Goal: Task Accomplishment & Management: Manage account settings

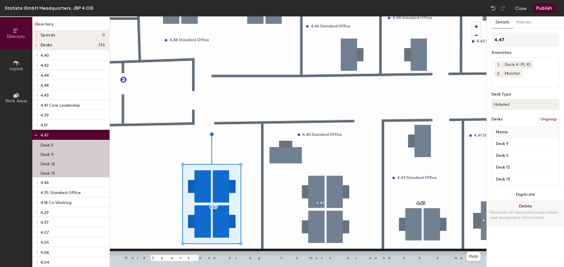
click at [509, 205] on button "Delete Removes all associated reservation and assignment information" at bounding box center [524, 214] width 77 height 26
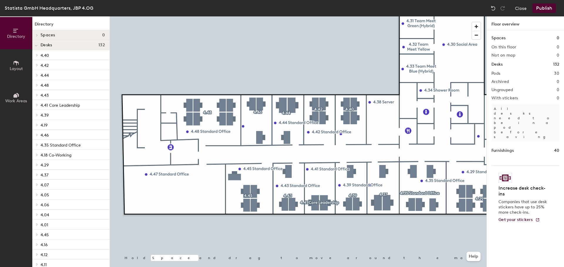
click at [551, 11] on button "Publish" at bounding box center [543, 8] width 23 height 9
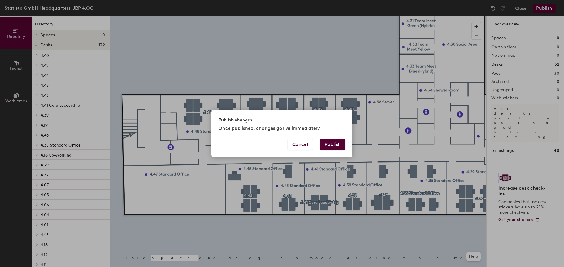
click at [329, 143] on button "Publish" at bounding box center [333, 144] width 26 height 11
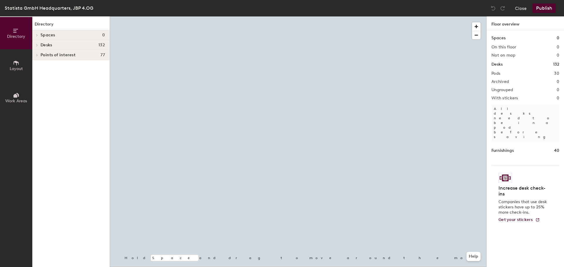
click at [182, 16] on div at bounding box center [298, 16] width 376 height 0
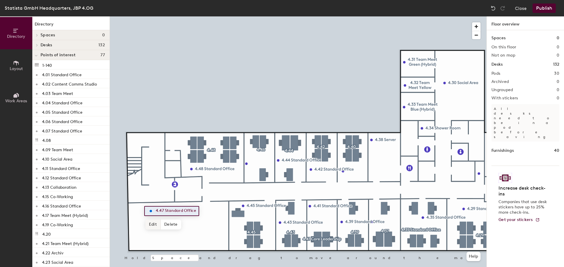
click at [153, 220] on span "Edit" at bounding box center [152, 225] width 15 height 10
click at [203, 209] on input "4.47 Standard Office" at bounding box center [180, 211] width 53 height 8
drag, startPoint x: 203, startPoint y: 209, endPoint x: 170, endPoint y: 208, distance: 33.2
click at [170, 208] on input "4.47 Standard Office" at bounding box center [180, 211] width 53 height 8
type input "4.47 Team Meeting"
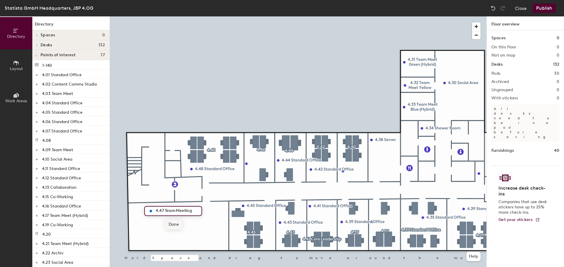
click at [179, 222] on span "Done" at bounding box center [173, 225] width 17 height 10
click at [202, 16] on div at bounding box center [298, 16] width 376 height 0
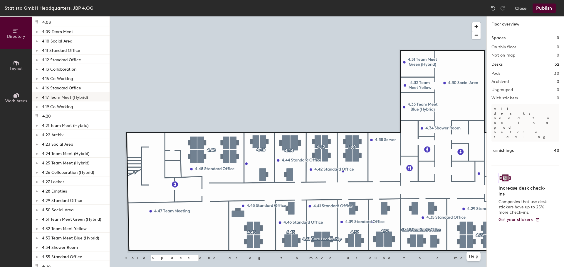
scroll to position [29, 0]
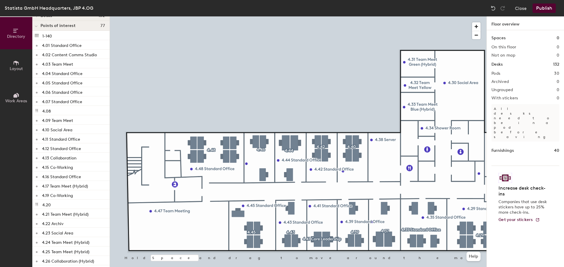
click at [12, 88] on button "Work Areas" at bounding box center [16, 98] width 32 height 32
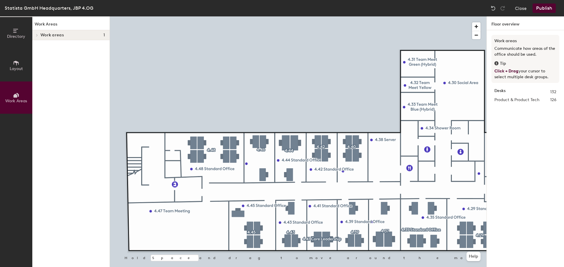
click at [15, 72] on button "Layout" at bounding box center [16, 65] width 32 height 32
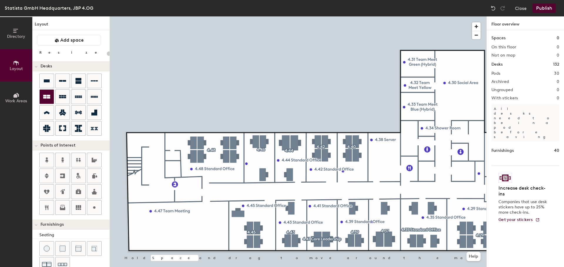
click at [40, 98] on div at bounding box center [47, 97] width 14 height 14
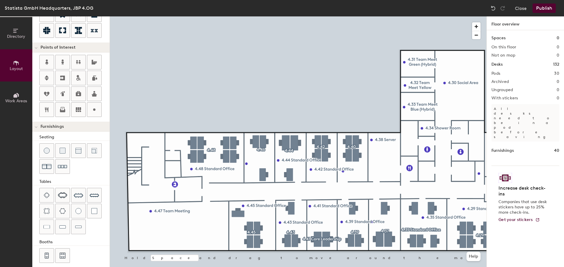
scroll to position [103, 0]
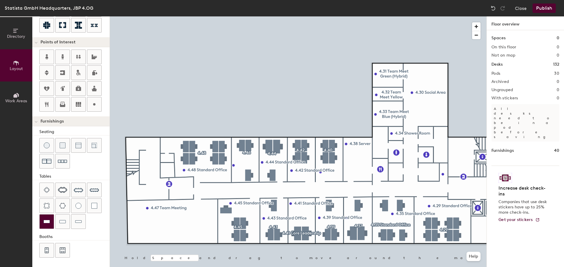
click at [45, 225] on div at bounding box center [47, 222] width 14 height 14
click at [43, 224] on img at bounding box center [46, 222] width 6 height 6
click at [52, 219] on div at bounding box center [47, 222] width 14 height 14
click at [74, 264] on div "Directory Layout Work Areas Layout Add space Resize Desks Points of Interest Fu…" at bounding box center [282, 141] width 564 height 251
click at [80, 191] on img at bounding box center [78, 189] width 9 height 9
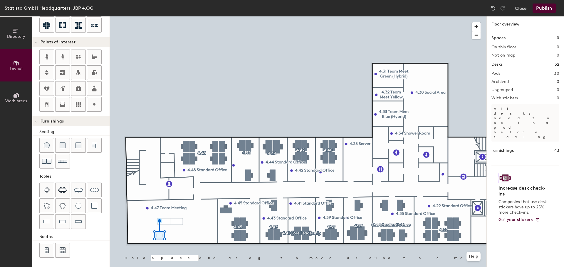
type input "40"
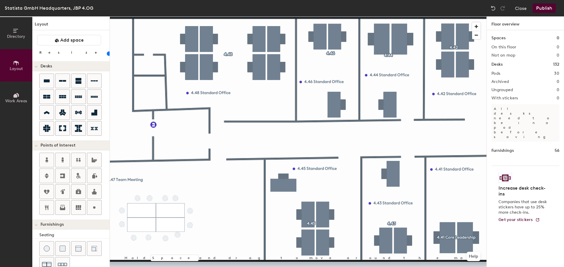
scroll to position [103, 0]
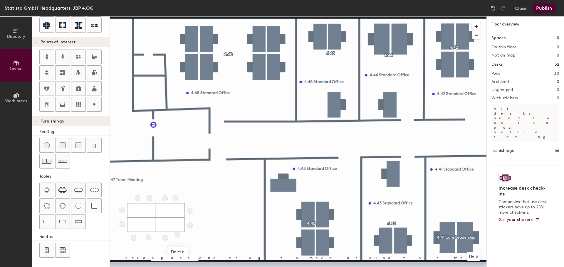
click at [210, 16] on div at bounding box center [298, 16] width 376 height 0
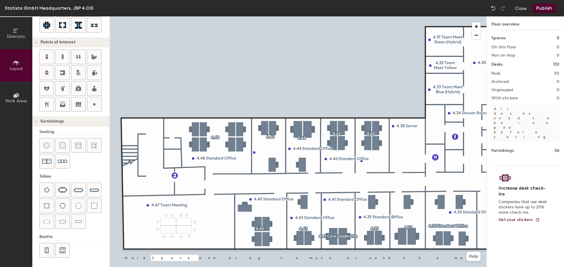
click at [558, 6] on div "Publish" at bounding box center [545, 8] width 27 height 9
click at [538, 8] on button "Publish" at bounding box center [543, 8] width 23 height 9
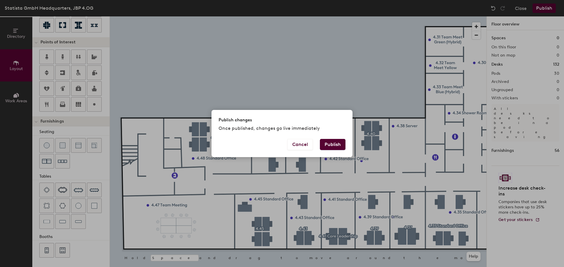
click at [334, 146] on button "Publish" at bounding box center [333, 144] width 26 height 11
type input "20"
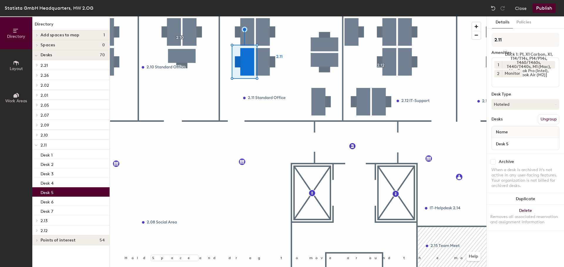
click at [264, 16] on div at bounding box center [298, 16] width 376 height 0
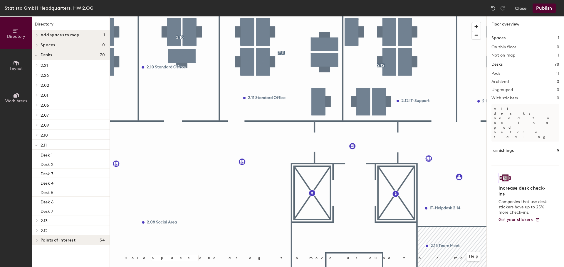
click at [23, 97] on button "Work Areas" at bounding box center [16, 98] width 32 height 32
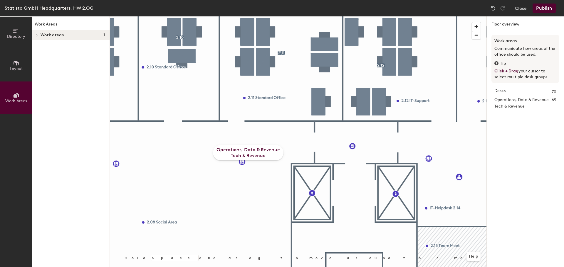
click at [14, 68] on span "Layout" at bounding box center [16, 68] width 13 height 5
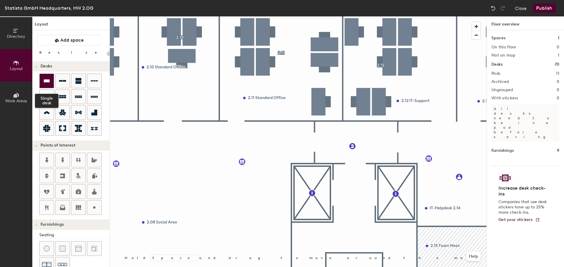
click at [51, 84] on div at bounding box center [47, 81] width 14 height 14
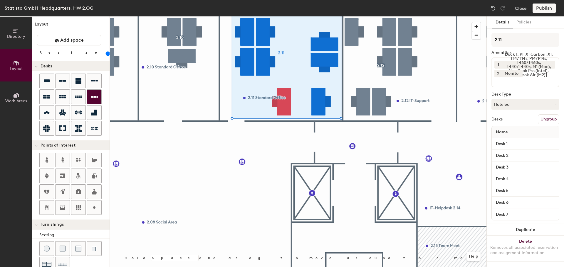
click at [257, 16] on div at bounding box center [298, 16] width 376 height 0
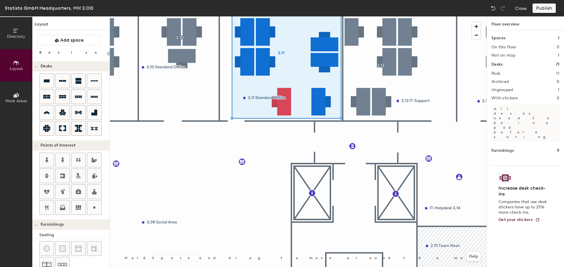
type input "160"
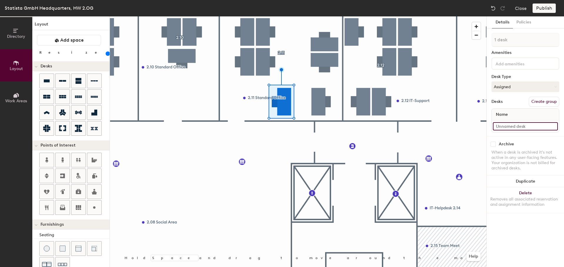
click at [502, 130] on input at bounding box center [524, 126] width 65 height 8
type input "Desk 8"
click at [239, 121] on div "Directory Layout Work Areas Layout Add space Resize Desks Points of Interest Fu…" at bounding box center [282, 141] width 564 height 251
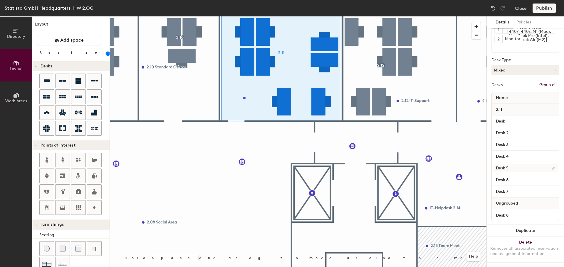
scroll to position [41, 0]
click at [517, 198] on span "Ungrouped" at bounding box center [506, 203] width 28 height 11
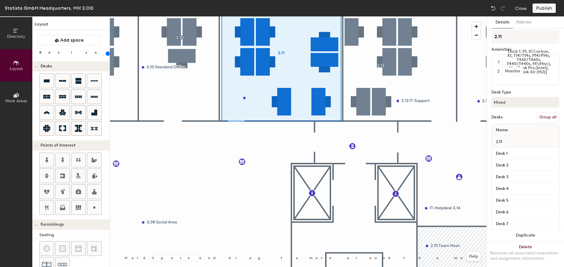
scroll to position [0, 0]
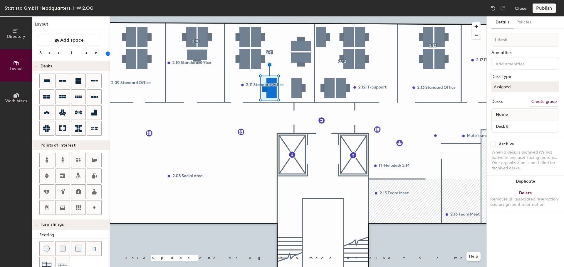
click at [513, 60] on div at bounding box center [525, 64] width 68 height 12
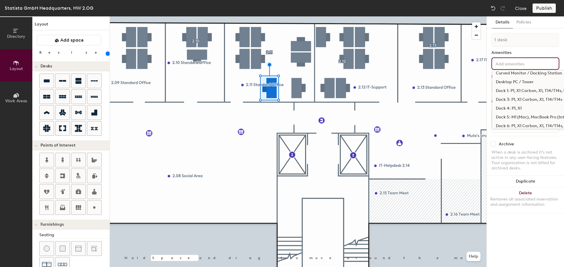
scroll to position [29, 0]
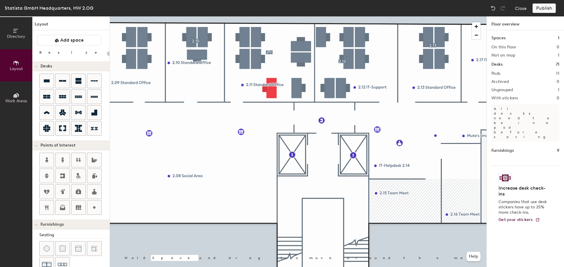
click at [548, 13] on div "Statista GmbH Headquarters, HW 2.OG Close Publish" at bounding box center [282, 8] width 564 height 16
click at [548, 12] on div "Publish" at bounding box center [545, 8] width 27 height 9
click at [549, 9] on div "Publish" at bounding box center [545, 8] width 27 height 9
click at [508, 131] on div "Spaces 1 On this floor 0 Not on map 1 Desks 71 Pods 11 Archived 0 Ungrouped 1 W…" at bounding box center [524, 155] width 77 height 251
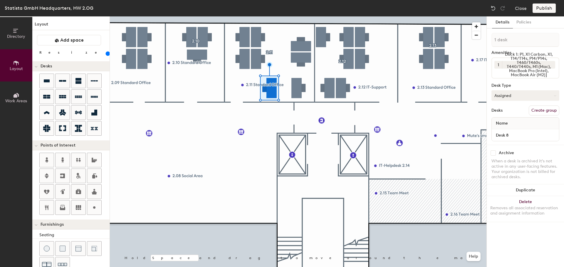
click at [519, 94] on button "Assigned" at bounding box center [525, 95] width 68 height 11
click at [507, 131] on div "Hoteled" at bounding box center [520, 131] width 59 height 9
click at [540, 108] on button "Create group" at bounding box center [543, 111] width 31 height 10
drag, startPoint x: 520, startPoint y: 40, endPoint x: 490, endPoint y: 38, distance: 30.6
click at [490, 38] on div "Details Policies Pod 12 Amenities 1 Dock 1: P1, X1 Carbon, X1, T14/T14s, P14/P1…" at bounding box center [524, 141] width 77 height 251
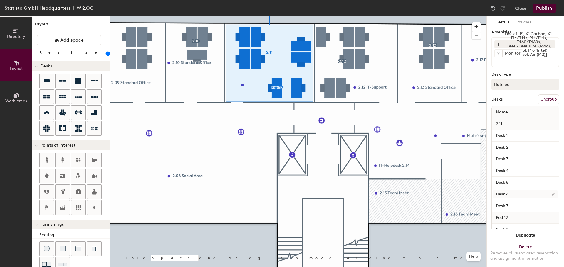
scroll to position [40, 0]
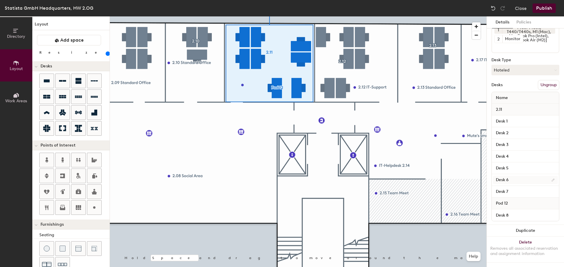
click at [527, 202] on div "Pod 12" at bounding box center [524, 204] width 67 height 12
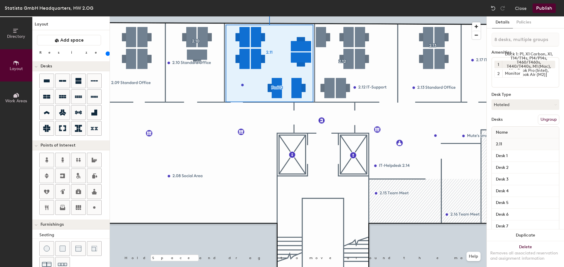
scroll to position [0, 0]
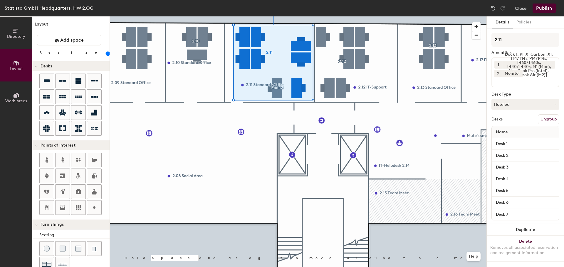
click at [272, 16] on div at bounding box center [298, 16] width 376 height 0
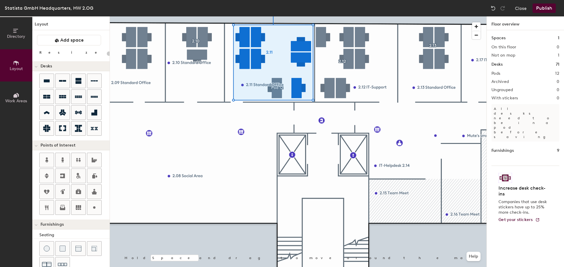
type input "160"
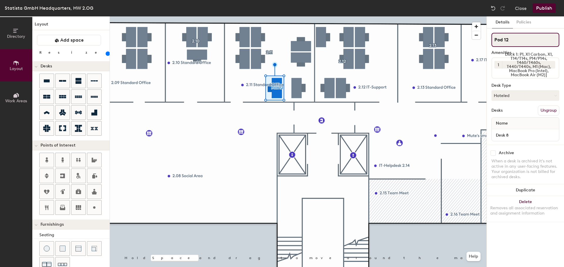
click at [512, 35] on input "Pod 12" at bounding box center [525, 40] width 68 height 14
drag, startPoint x: 514, startPoint y: 35, endPoint x: 478, endPoint y: 34, distance: 36.4
click at [478, 34] on div "Directory Layout Work Areas Layout Add space Resize Desks Points of Interest Fu…" at bounding box center [282, 141] width 564 height 251
type input "2.11"
click at [541, 5] on button "Publish" at bounding box center [543, 8] width 23 height 9
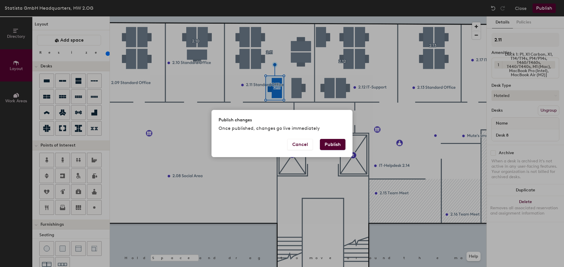
click at [326, 145] on button "Publish" at bounding box center [333, 144] width 26 height 11
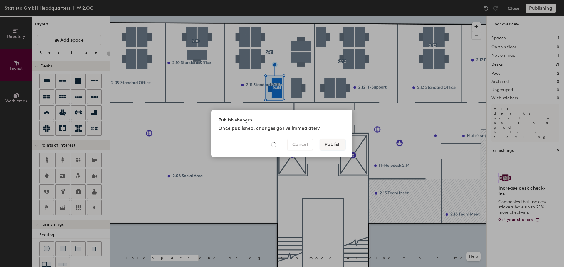
type input "20"
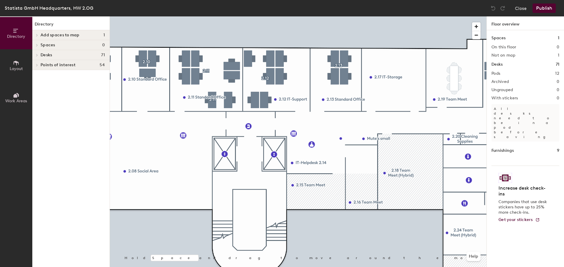
click at [18, 90] on button "Work Areas" at bounding box center [16, 98] width 32 height 32
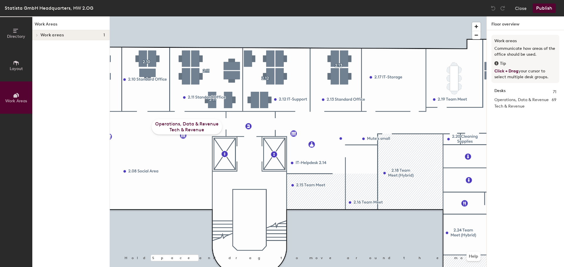
click at [19, 70] on span "Layout" at bounding box center [16, 68] width 13 height 5
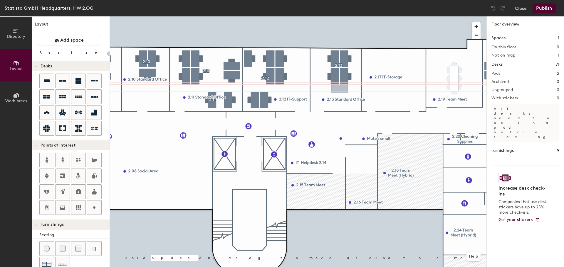
click at [339, 90] on div "Directory Layout Work Areas Layout Add space Resize Desks Points of Interest Fu…" at bounding box center [282, 141] width 564 height 251
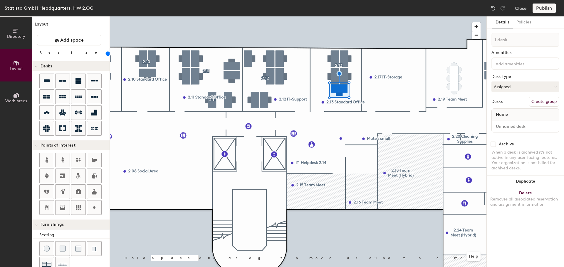
click at [485, 16] on div at bounding box center [298, 16] width 376 height 0
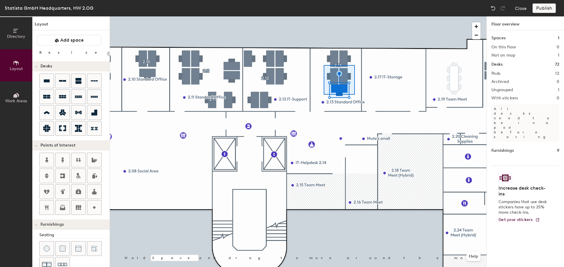
drag, startPoint x: 48, startPoint y: 84, endPoint x: 489, endPoint y: 46, distance: 442.4
click at [323, 16] on div at bounding box center [298, 16] width 376 height 0
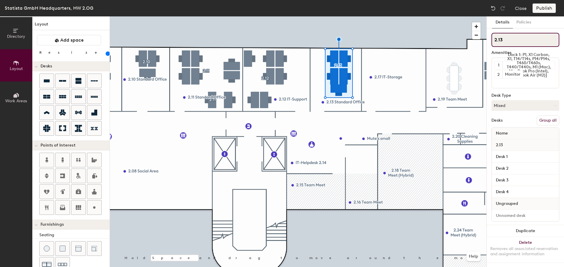
click at [515, 38] on input "2.13" at bounding box center [525, 40] width 68 height 14
click at [507, 198] on span "Ungrouped" at bounding box center [506, 203] width 28 height 11
drag, startPoint x: 508, startPoint y: 195, endPoint x: 493, endPoint y: 173, distance: 27.5
click at [508, 198] on span "Ungrouped" at bounding box center [506, 203] width 28 height 11
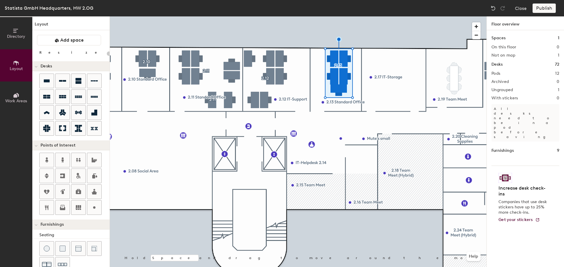
type input "160"
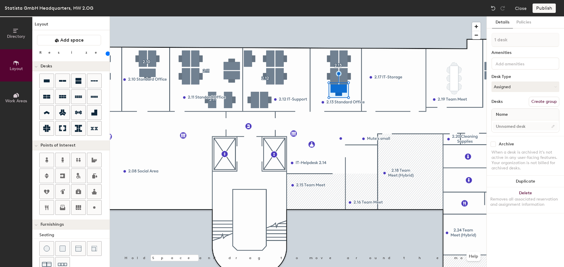
click at [508, 132] on div at bounding box center [524, 127] width 67 height 12
click at [508, 127] on input at bounding box center [524, 126] width 65 height 8
type input "Desk 5"
click at [519, 89] on button "Assigned" at bounding box center [525, 87] width 68 height 11
click at [512, 123] on div "Hoteled" at bounding box center [520, 122] width 59 height 9
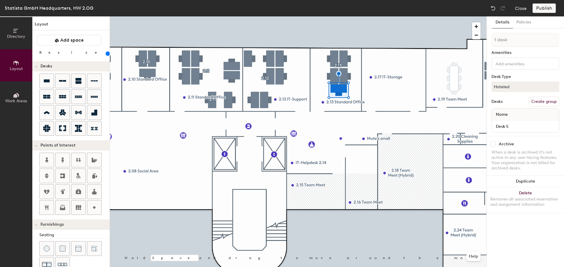
click at [527, 62] on input at bounding box center [520, 63] width 53 height 7
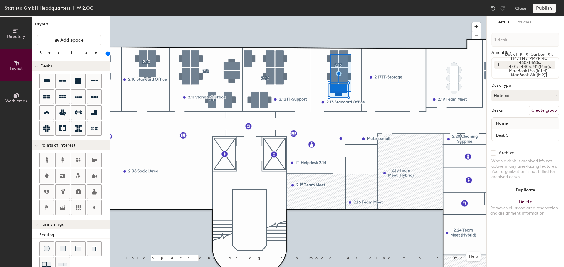
click at [330, 16] on div at bounding box center [298, 16] width 376 height 0
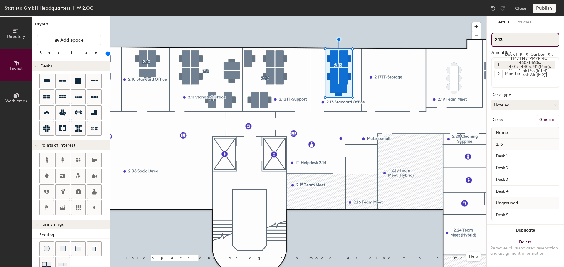
click at [521, 38] on input "2.13" at bounding box center [525, 40] width 68 height 14
click at [516, 106] on button "Hoteled" at bounding box center [525, 105] width 68 height 11
click at [511, 140] on div "Hoteled" at bounding box center [520, 140] width 59 height 9
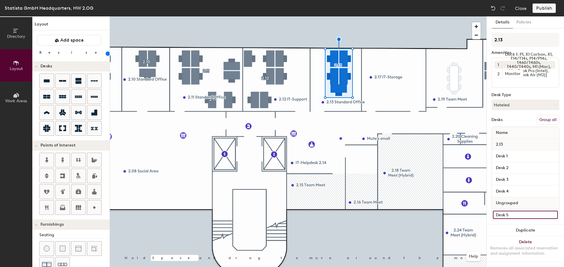
click at [514, 216] on input "Desk 5" at bounding box center [524, 215] width 65 height 8
click at [553, 9] on div "Publish" at bounding box center [545, 8] width 27 height 9
click at [524, 21] on button "Policies" at bounding box center [523, 22] width 22 height 12
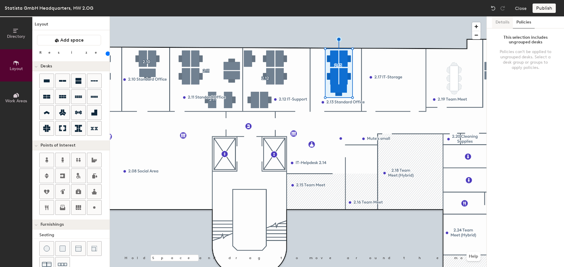
click at [506, 23] on button "Details" at bounding box center [502, 22] width 21 height 12
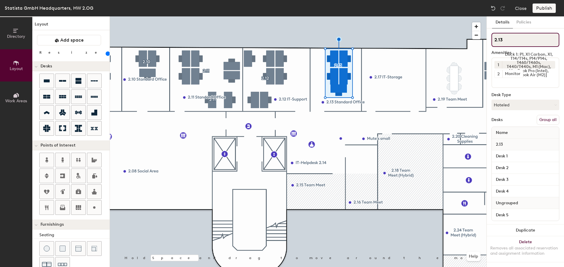
click at [509, 35] on input "2.13" at bounding box center [525, 40] width 68 height 14
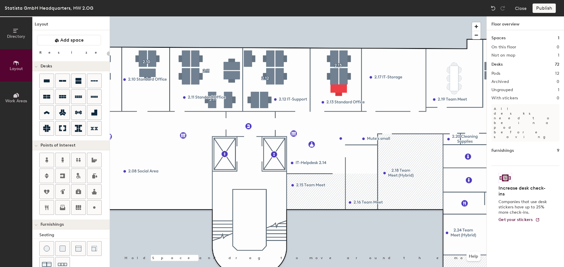
type input "160"
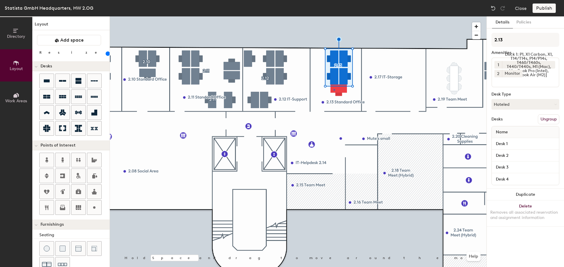
click at [334, 16] on div at bounding box center [298, 16] width 376 height 0
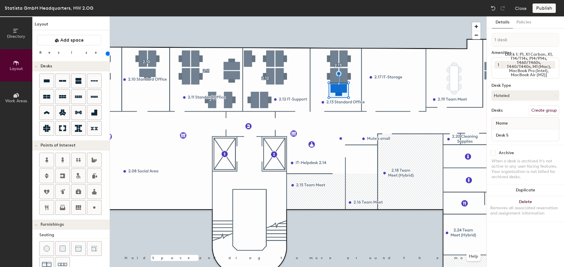
click at [545, 111] on button "Create group" at bounding box center [543, 111] width 31 height 10
drag, startPoint x: 509, startPoint y: 39, endPoint x: 487, endPoint y: 34, distance: 23.5
click at [487, 34] on div "Details Policies Pod 13 Amenities 1 Dock 1: P1, X1 Carbon, X1, T14/T14s, P14/P1…" at bounding box center [524, 141] width 77 height 251
type input "2.13"
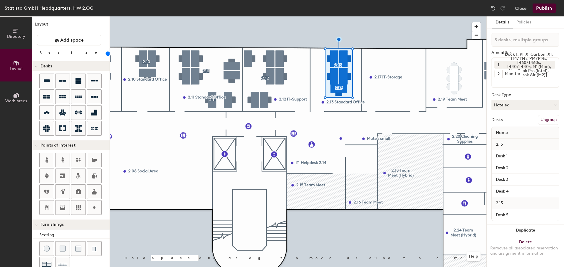
click at [546, 9] on button "Publish" at bounding box center [543, 8] width 23 height 9
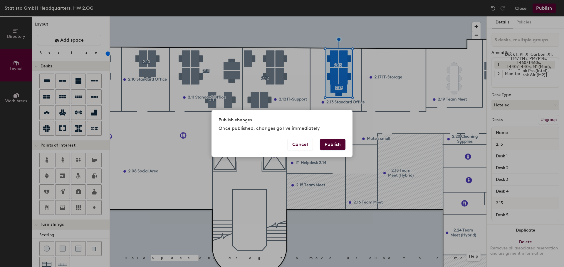
click at [331, 144] on button "Publish" at bounding box center [333, 144] width 26 height 11
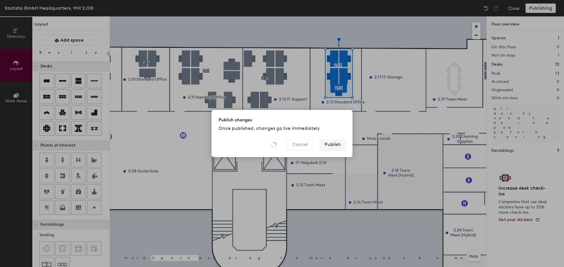
type input "20"
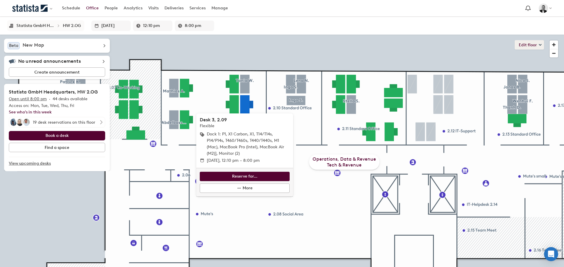
click at [536, 43] on button "Edit floor" at bounding box center [528, 44] width 29 height 9
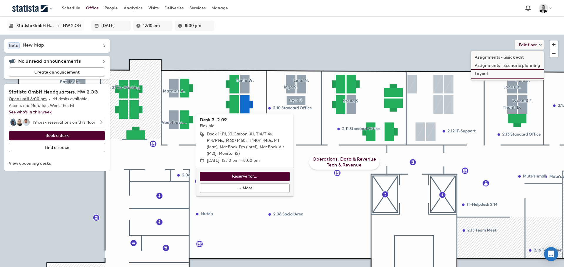
click at [490, 74] on li "Layout" at bounding box center [507, 74] width 72 height 8
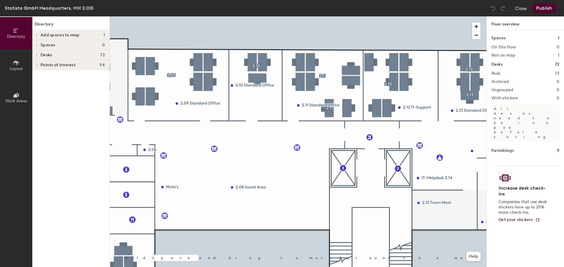
click at [15, 67] on span "Layout" at bounding box center [16, 68] width 13 height 5
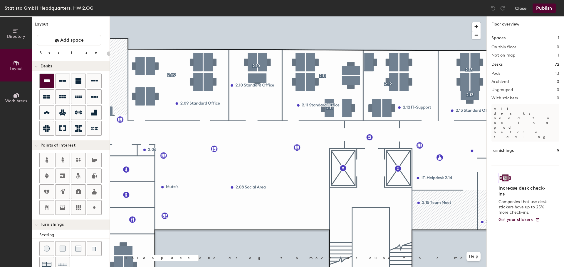
click at [51, 77] on div at bounding box center [47, 81] width 14 height 14
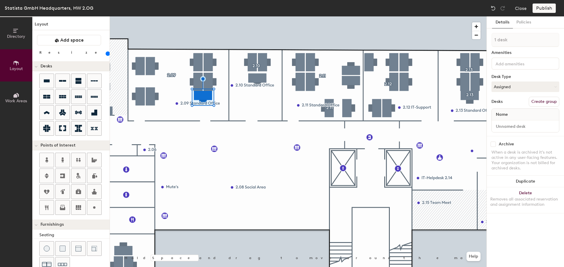
click at [533, 99] on button "Create group" at bounding box center [543, 102] width 31 height 10
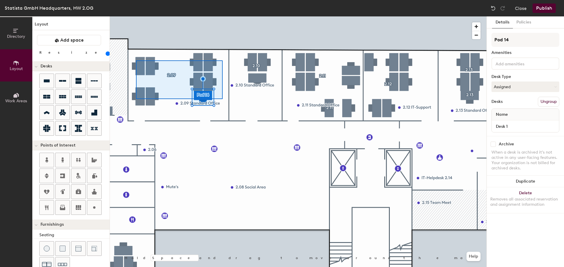
click at [136, 16] on div at bounding box center [298, 16] width 376 height 0
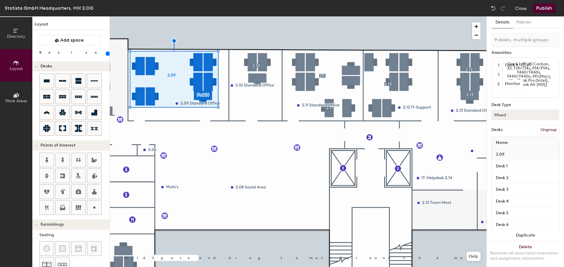
click at [513, 114] on button "Mixed" at bounding box center [525, 115] width 68 height 11
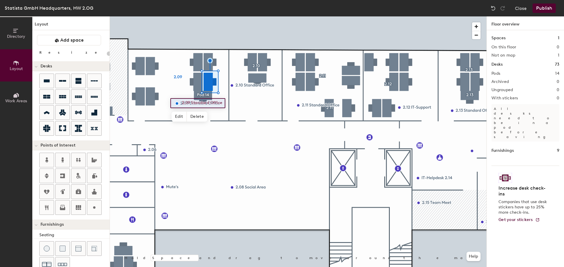
type input "160"
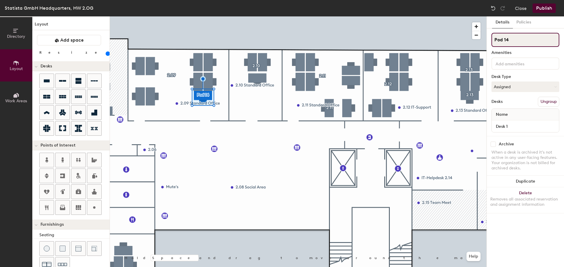
click at [511, 38] on input "Pod 14" at bounding box center [525, 40] width 68 height 14
drag, startPoint x: 511, startPoint y: 38, endPoint x: 476, endPoint y: 37, distance: 35.5
click at [476, 37] on div "Directory Layout Work Areas Layout Add space Resize Desks Points of Interest Fu…" at bounding box center [282, 141] width 564 height 251
type input "2.09"
click at [517, 88] on button "Assigned" at bounding box center [525, 87] width 68 height 11
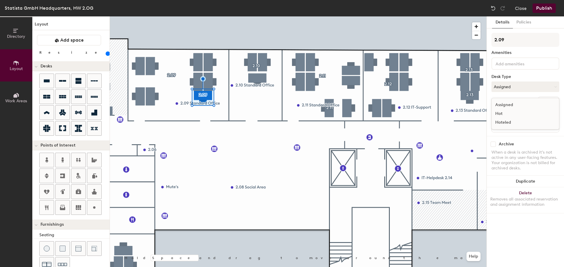
click at [513, 119] on div "Hoteled" at bounding box center [520, 122] width 59 height 9
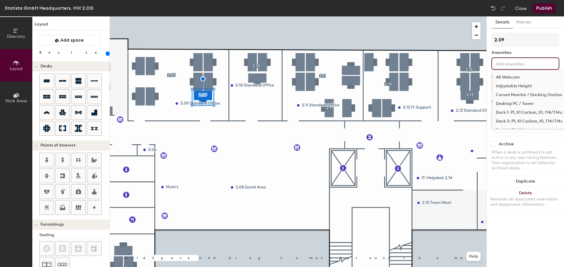
click at [509, 63] on input at bounding box center [520, 63] width 53 height 7
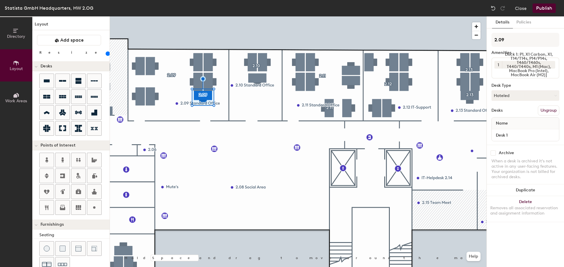
click at [487, 121] on div "Details Policies 2.09 Amenities 1 Dock 1: P1, X1 Carbon, X1, T14/T14s, P14/P14s…" at bounding box center [524, 141] width 77 height 251
click at [541, 11] on button "Publish" at bounding box center [543, 8] width 23 height 9
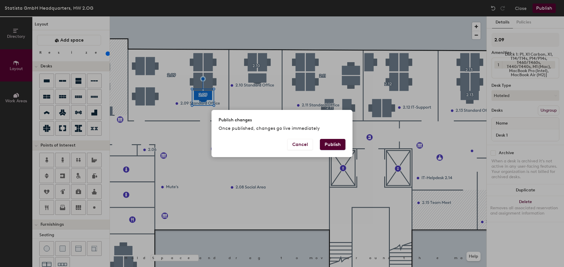
click at [327, 146] on button "Publish" at bounding box center [333, 144] width 26 height 11
type input "20"
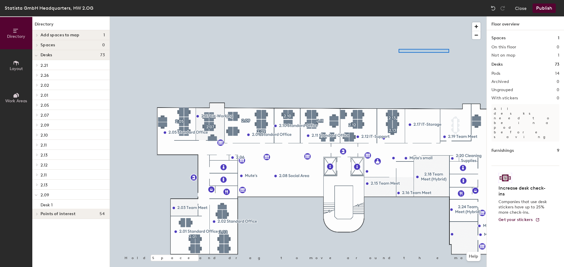
click at [383, 16] on div at bounding box center [298, 16] width 376 height 0
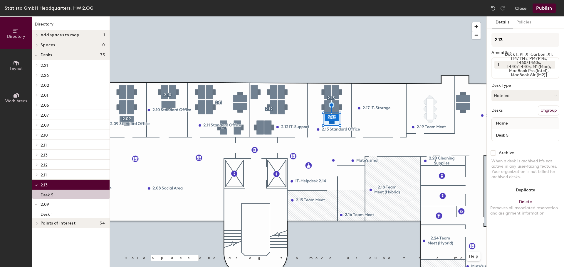
click at [541, 9] on button "Publish" at bounding box center [543, 8] width 23 height 9
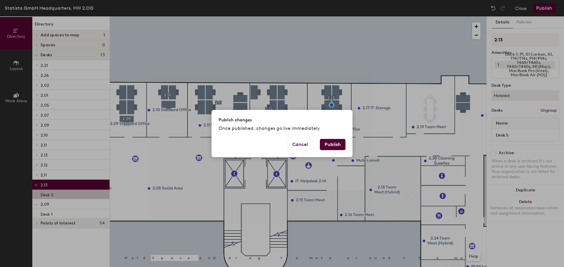
click at [341, 144] on button "Publish" at bounding box center [333, 144] width 26 height 11
